Goal: Transaction & Acquisition: Subscribe to service/newsletter

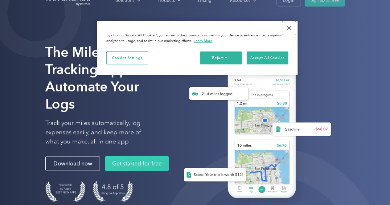
click at [287, 26] on button "Close" at bounding box center [289, 28] width 14 height 14
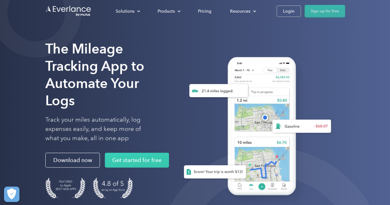
click at [324, 7] on link "Sign up for free" at bounding box center [324, 11] width 40 height 12
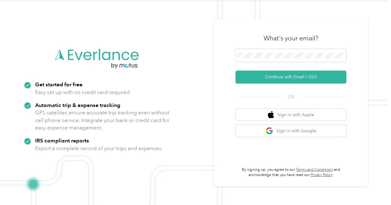
scroll to position [20, 0]
click at [300, 69] on form "Continue with Email / SSO" at bounding box center [291, 66] width 111 height 35
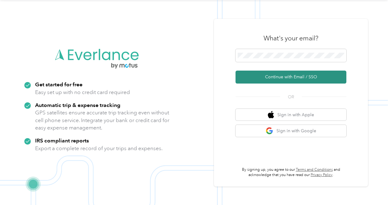
click at [297, 77] on button "Continue with Email / SSO" at bounding box center [291, 77] width 111 height 13
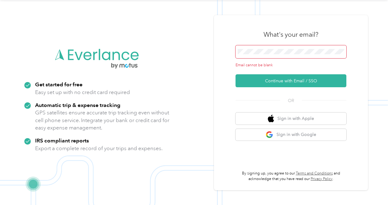
click at [252, 46] on span at bounding box center [291, 51] width 111 height 13
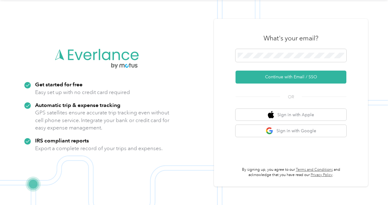
click at [259, 66] on form "Continue with Email / SSO" at bounding box center [291, 66] width 111 height 35
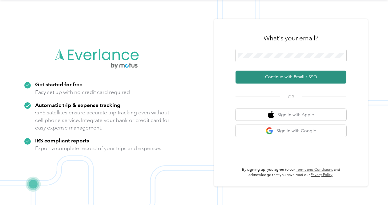
click at [287, 80] on button "Continue with Email / SSO" at bounding box center [291, 77] width 111 height 13
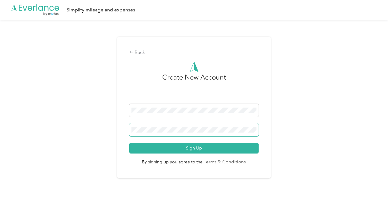
click at [200, 126] on span at bounding box center [193, 129] width 129 height 13
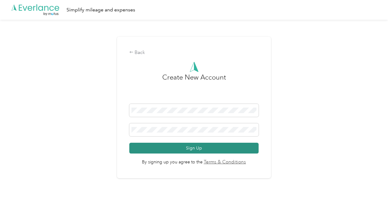
click at [202, 143] on button "Sign Up" at bounding box center [193, 148] width 129 height 11
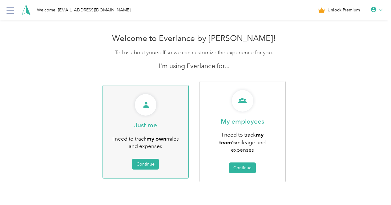
click at [156, 136] on b "my own" at bounding box center [157, 138] width 20 height 6
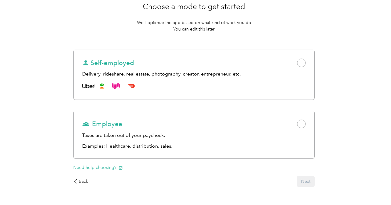
scroll to position [84, 0]
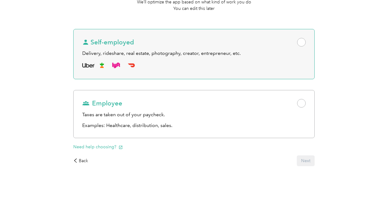
click at [234, 50] on div "Delivery, rideshare, real estate, photography, creator, entrepreneur, etc." at bounding box center [194, 54] width 224 height 8
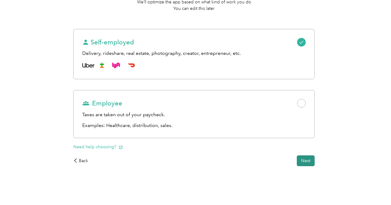
click at [297, 164] on button "Next" at bounding box center [306, 160] width 18 height 11
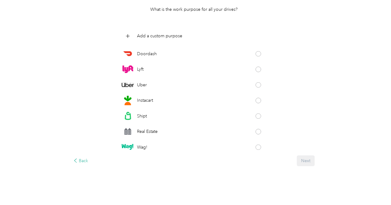
click at [88, 162] on div "Back" at bounding box center [80, 160] width 15 height 6
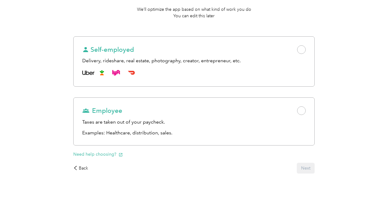
scroll to position [84, 0]
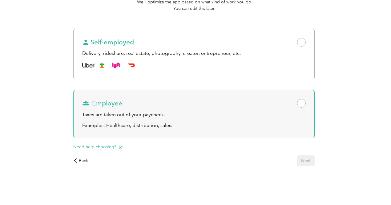
drag, startPoint x: 217, startPoint y: 119, endPoint x: 202, endPoint y: 113, distance: 15.9
click at [202, 113] on div "Taxes are taken out of your paycheck." at bounding box center [194, 115] width 224 height 8
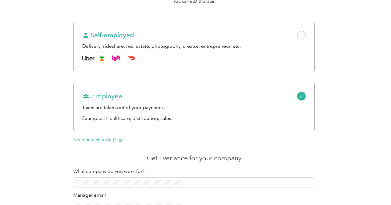
scroll to position [152, 0]
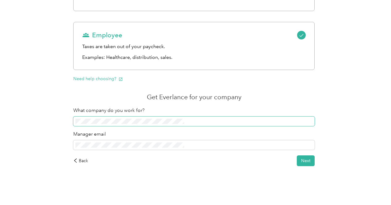
click at [181, 118] on span at bounding box center [194, 121] width 242 height 10
click at [172, 126] on span at bounding box center [194, 121] width 242 height 10
click at [78, 159] on icon at bounding box center [75, 160] width 4 height 4
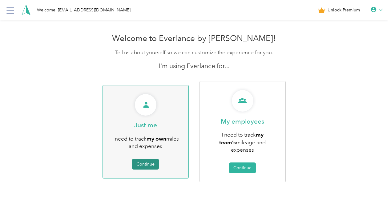
click at [147, 159] on button "Continue" at bounding box center [145, 164] width 27 height 11
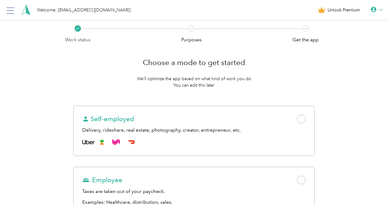
scroll to position [84, 0]
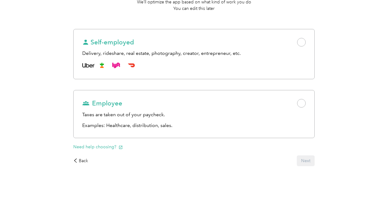
click at [146, 165] on div "Back Next" at bounding box center [194, 160] width 242 height 11
click at [88, 162] on div "Back" at bounding box center [80, 160] width 15 height 6
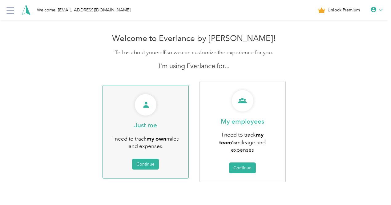
click at [115, 111] on div "Just me I need to track my own miles and expenses Continue" at bounding box center [146, 131] width 86 height 93
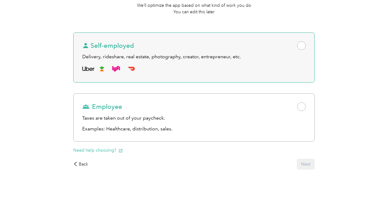
scroll to position [74, 0]
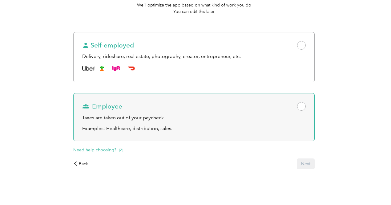
click at [223, 111] on div "Employee" at bounding box center [194, 106] width 224 height 9
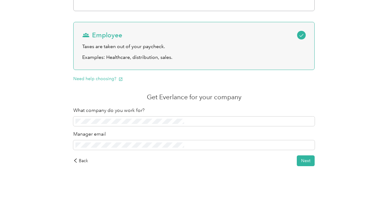
scroll to position [152, 0]
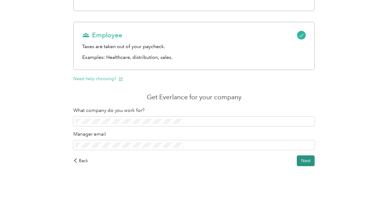
click at [297, 162] on button "Next" at bounding box center [306, 160] width 18 height 11
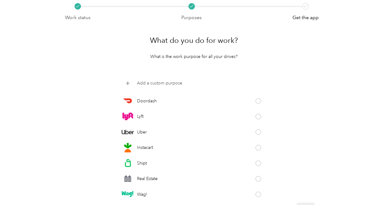
scroll to position [21, 0]
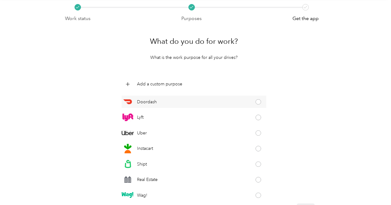
click at [256, 102] on span at bounding box center [259, 102] width 6 height 6
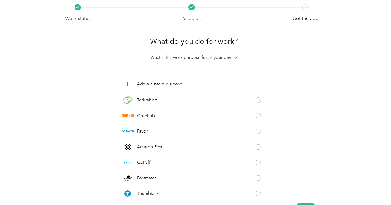
scroll to position [69, 0]
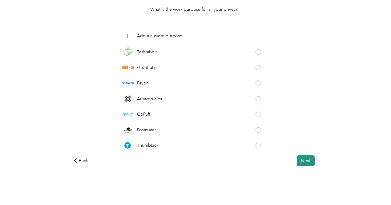
click at [297, 164] on button "Next" at bounding box center [306, 160] width 18 height 11
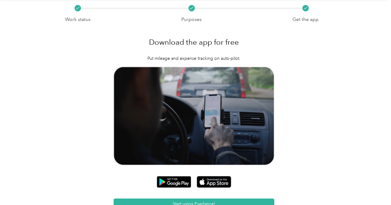
scroll to position [22, 0]
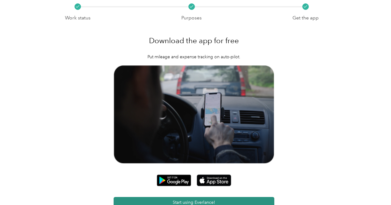
click at [208, 197] on button "Start using Everlance!" at bounding box center [194, 202] width 161 height 11
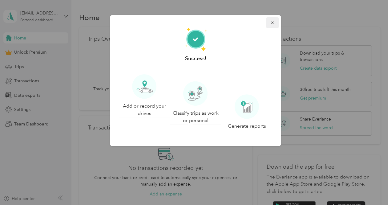
click at [271, 22] on icon "button" at bounding box center [272, 23] width 2 height 2
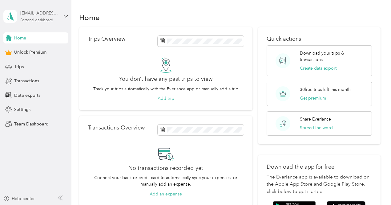
click at [51, 21] on div "Personal dashboard" at bounding box center [36, 20] width 33 height 4
click at [63, 12] on div "vpolunina@motus.com Personal dashboard" at bounding box center [35, 17] width 65 height 22
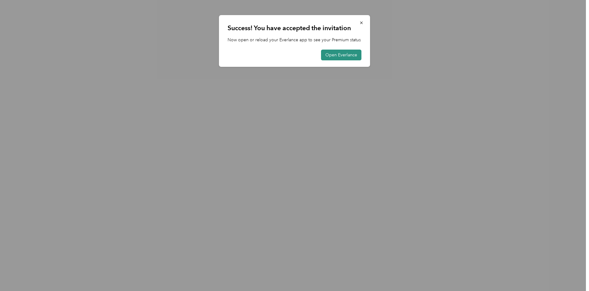
click at [342, 57] on button "Open Everlance" at bounding box center [341, 55] width 40 height 11
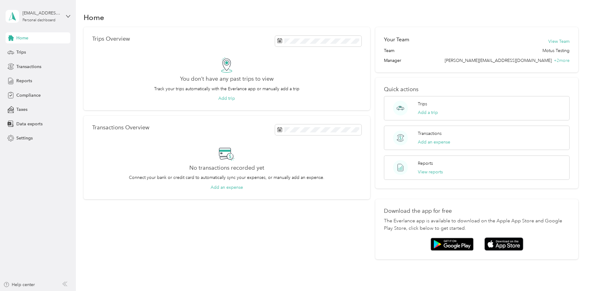
click at [63, 20] on div "[EMAIL_ADDRESS][DOMAIN_NAME] Personal dashboard" at bounding box center [38, 17] width 65 height 22
click at [104, 17] on h1 "Home" at bounding box center [94, 17] width 21 height 6
click at [553, 60] on span "+ 2 more" at bounding box center [561, 60] width 16 height 5
click at [67, 14] on icon at bounding box center [68, 16] width 4 height 4
click at [62, 14] on div "[EMAIL_ADDRESS][DOMAIN_NAME] Personal dashboard" at bounding box center [38, 17] width 65 height 22
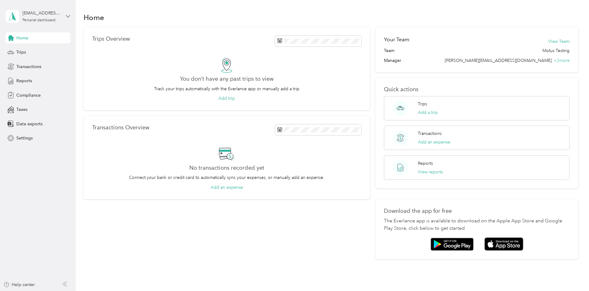
click at [66, 15] on icon at bounding box center [68, 16] width 4 height 4
click at [51, 17] on div "vpolunina@motus.com Personal dashboard" at bounding box center [41, 16] width 39 height 12
click at [66, 14] on div "Admin Victoria Personal dashboard" at bounding box center [38, 17] width 65 height 22
click at [59, 51] on div "Team dashboard" at bounding box center [70, 50] width 121 height 11
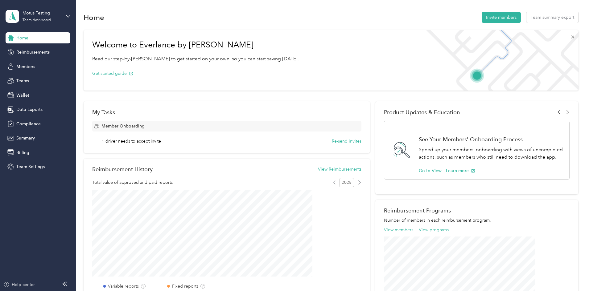
scroll to position [24, 0]
